Goal: Navigation & Orientation: Find specific page/section

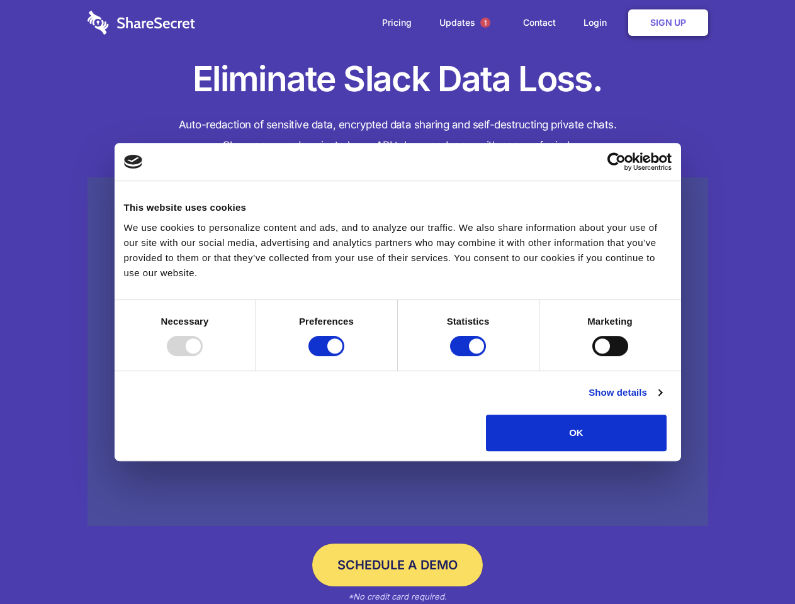
click at [203, 356] on div at bounding box center [185, 346] width 36 height 20
click at [344, 356] on input "Preferences" at bounding box center [326, 346] width 36 height 20
checkbox input "false"
click at [470, 356] on input "Statistics" at bounding box center [468, 346] width 36 height 20
checkbox input "false"
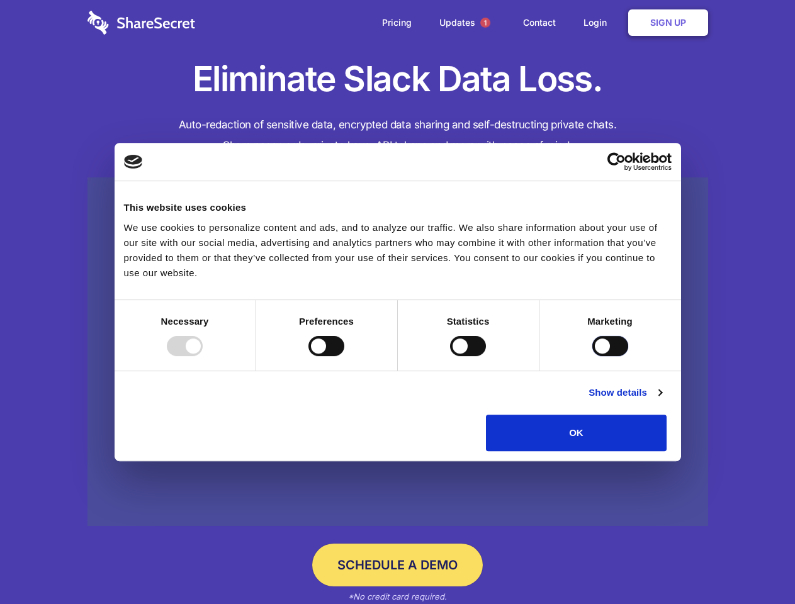
click at [592, 356] on input "Marketing" at bounding box center [610, 346] width 36 height 20
checkbox input "true"
click at [662, 400] on link "Show details" at bounding box center [625, 392] width 73 height 15
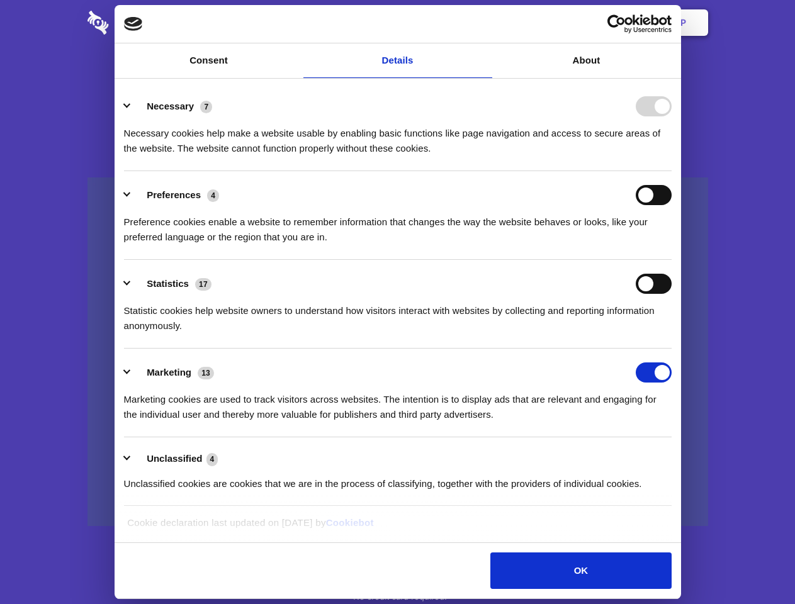
click at [672, 171] on li "Necessary 7 Necessary cookies help make a website usable by enabling basic func…" at bounding box center [398, 126] width 548 height 89
click at [485, 23] on span "1" at bounding box center [485, 23] width 10 height 10
